Goal: Task Accomplishment & Management: Complete application form

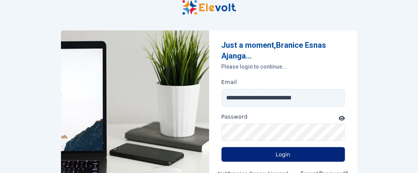
click at [257, 154] on button "Login" at bounding box center [284, 154] width 124 height 15
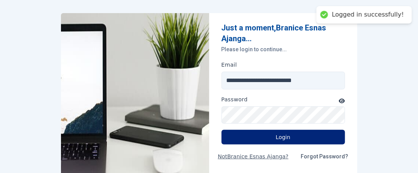
scroll to position [21, 0]
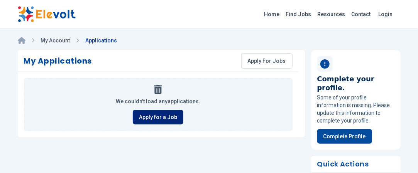
click at [176, 114] on link "Apply for a Job" at bounding box center [158, 117] width 51 height 15
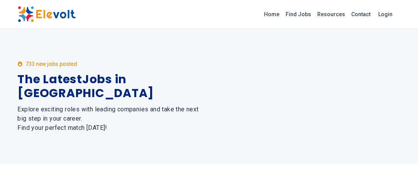
click at [162, 109] on h2 "Explore exciting roles with leading companies and take the next big step in you…" at bounding box center [109, 119] width 182 height 28
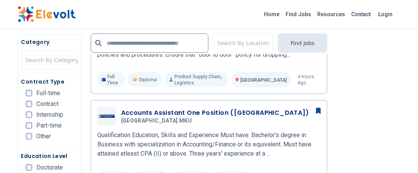
scroll to position [290, 0]
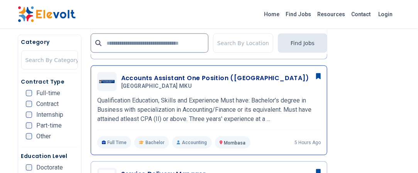
click at [181, 74] on h3 "Accounts Assistant One Position ([GEOGRAPHIC_DATA])" at bounding box center [215, 78] width 188 height 9
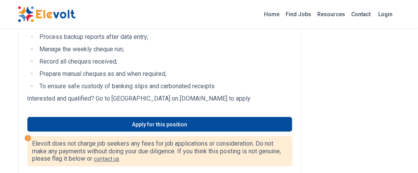
scroll to position [330, 0]
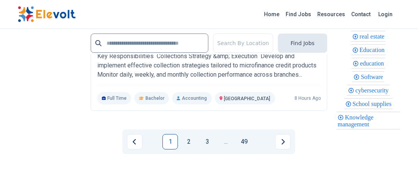
scroll to position [1847, 0]
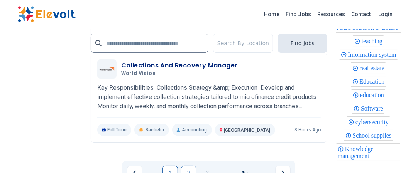
click at [193, 166] on link "2" at bounding box center [188, 173] width 15 height 15
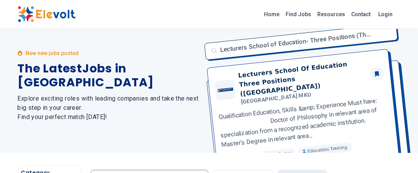
scroll to position [0, 0]
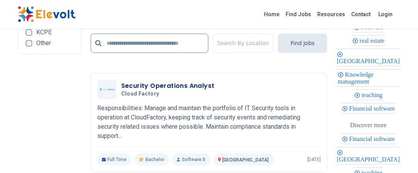
scroll to position [1719, 0]
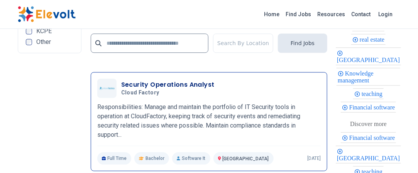
click at [200, 85] on h3 "Security Operations Analyst" at bounding box center [167, 84] width 93 height 9
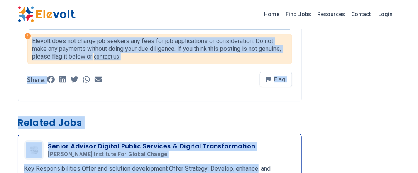
scroll to position [784, 0]
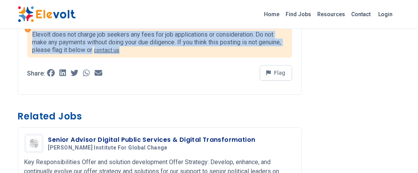
drag, startPoint x: 23, startPoint y: 39, endPoint x: 192, endPoint y: 48, distance: 168.9
copy div "Loremips Dolorsitam Consect Adi Elit seddoei TE Inci-utla Etdolore 4 magn ali 3…"
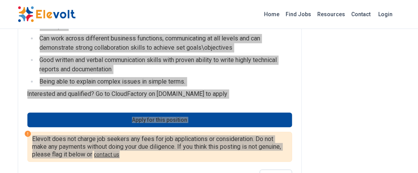
scroll to position [683, 0]
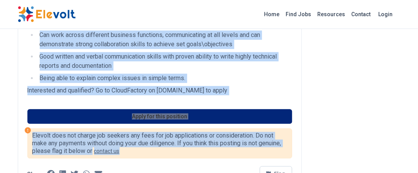
click at [262, 116] on link "Apply for this position" at bounding box center [159, 116] width 265 height 15
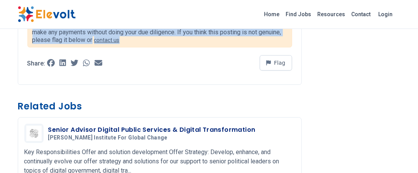
scroll to position [789, 0]
